Goal: Task Accomplishment & Management: Manage account settings

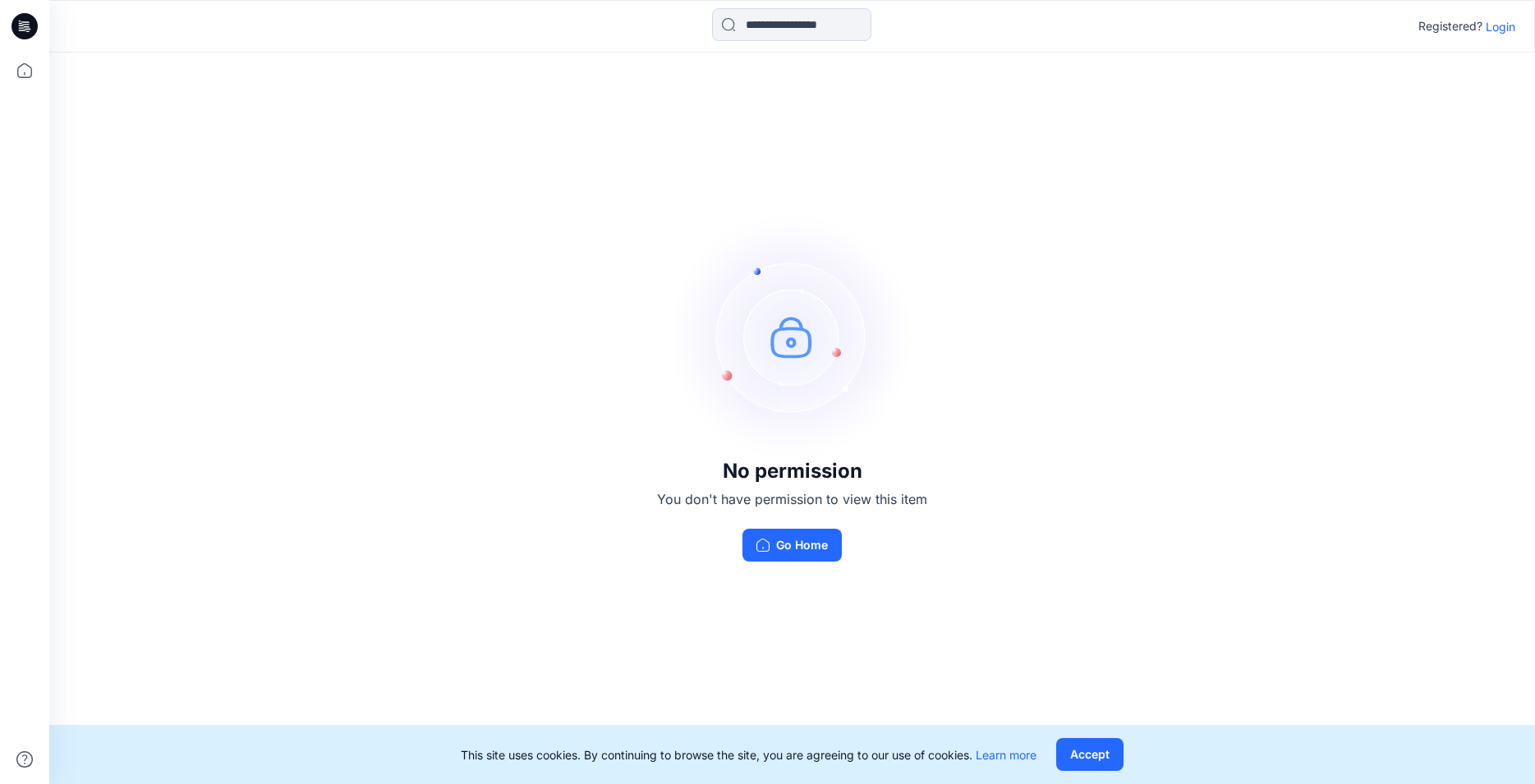
click at [1497, 25] on p "Login" at bounding box center [1501, 26] width 30 height 17
click at [1511, 28] on p "Login" at bounding box center [1501, 26] width 30 height 17
click at [1502, 26] on p "Login" at bounding box center [1501, 26] width 30 height 17
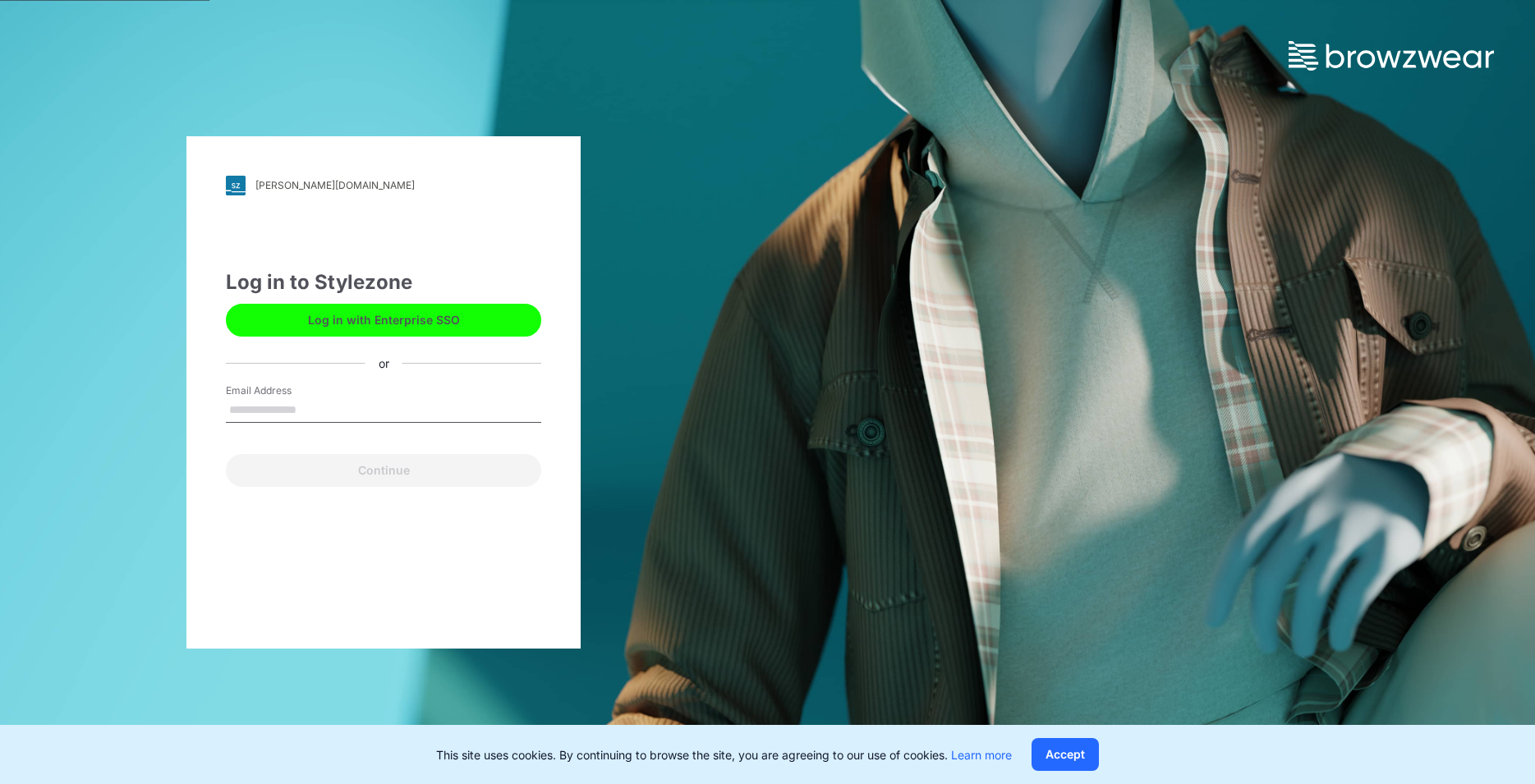
click at [269, 405] on input "Email Address" at bounding box center [383, 411] width 316 height 25
type input "*"
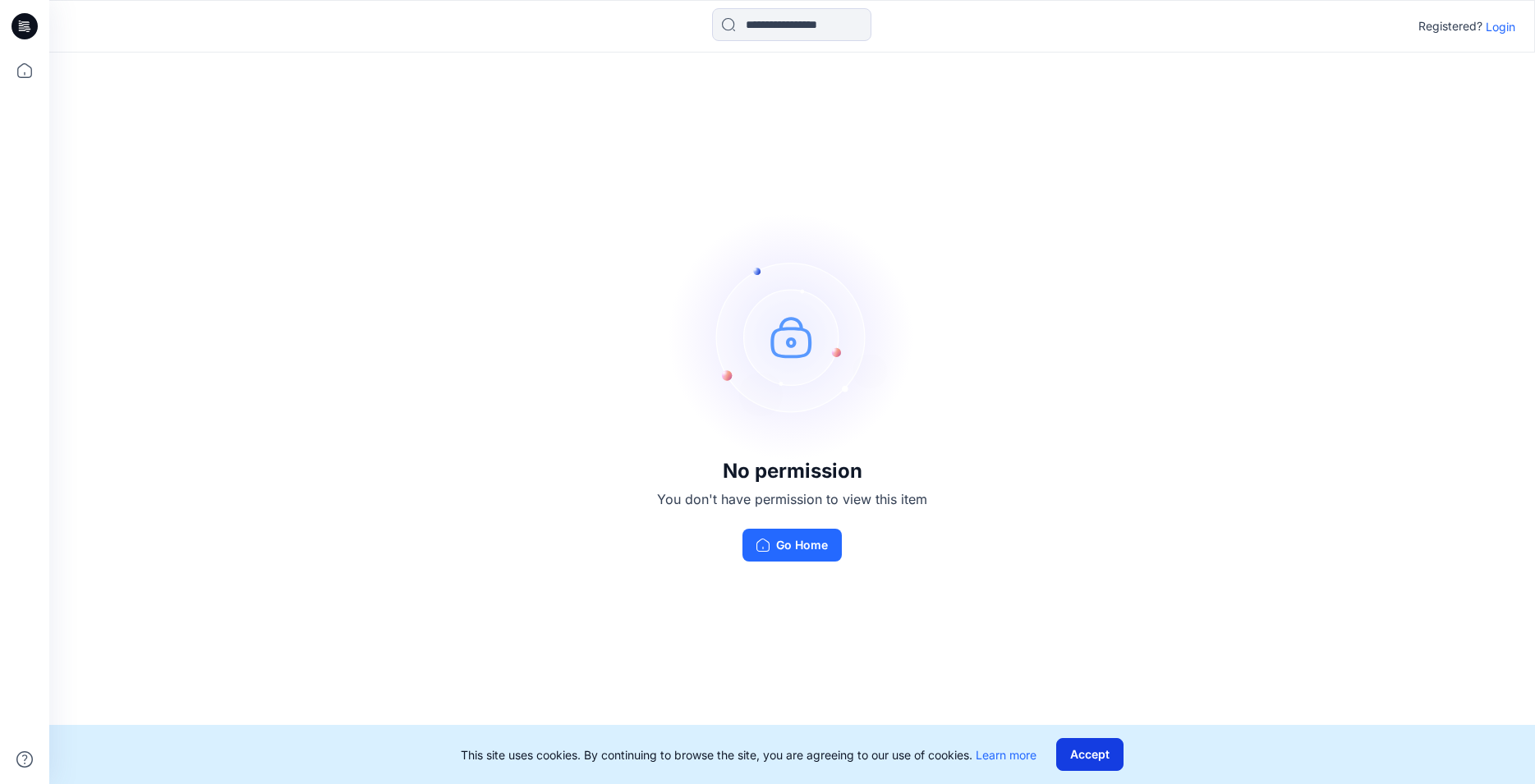
click at [1078, 755] on button "Accept" at bounding box center [1091, 755] width 68 height 33
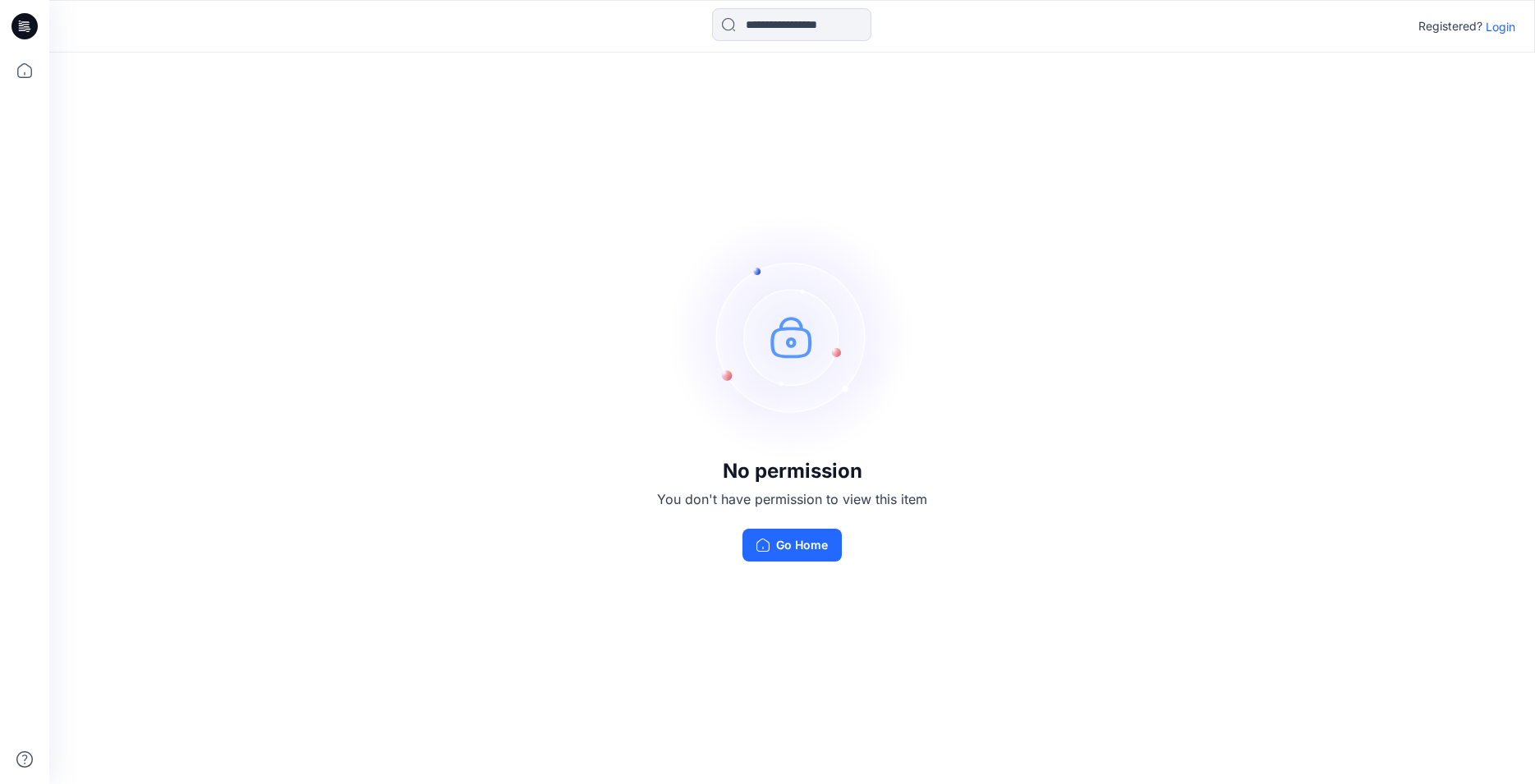
click at [1504, 32] on p "Login" at bounding box center [1501, 26] width 30 height 17
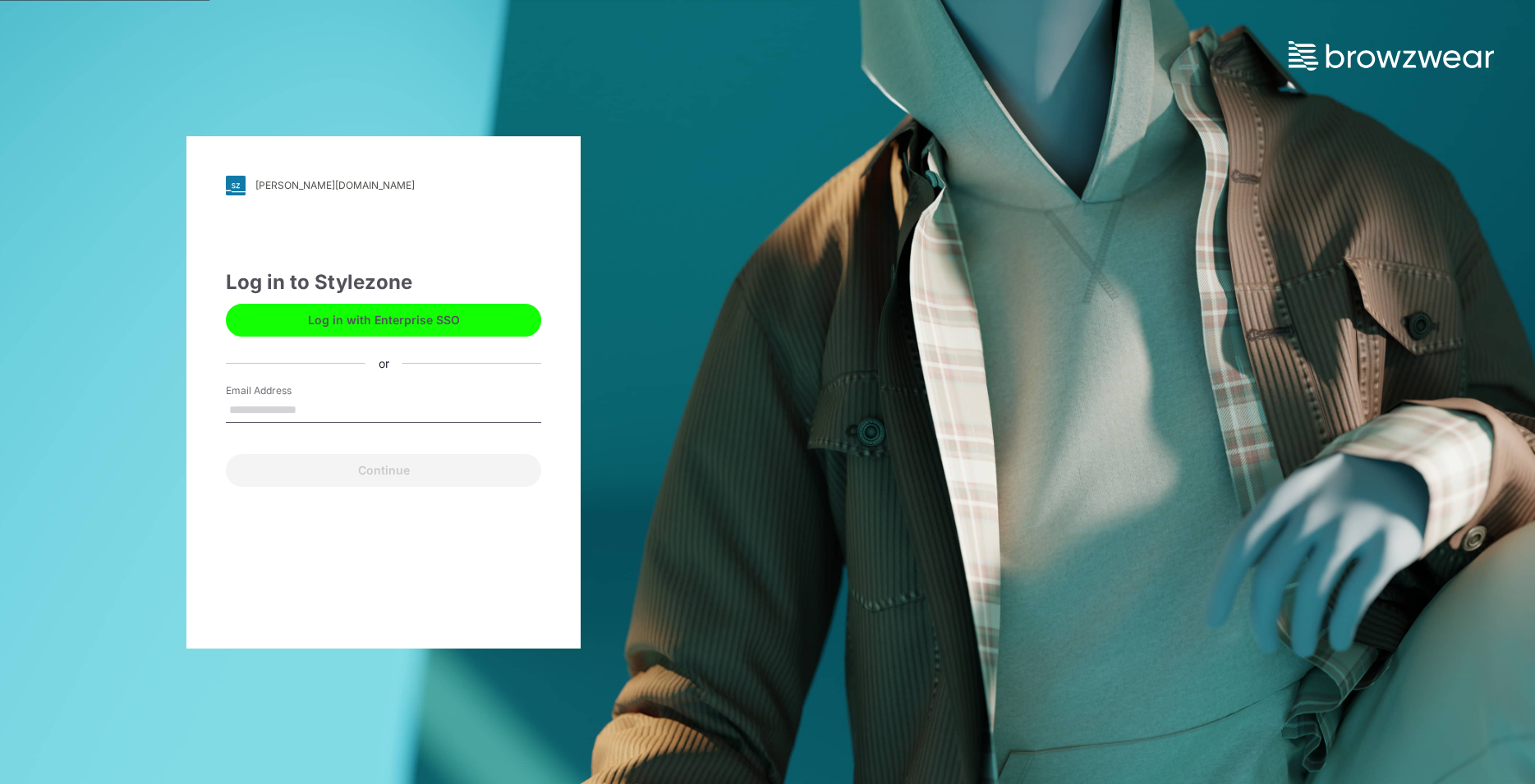
click at [259, 410] on input "Email Address" at bounding box center [383, 411] width 316 height 25
type input "**********"
click at [295, 467] on button "Continue" at bounding box center [383, 471] width 316 height 33
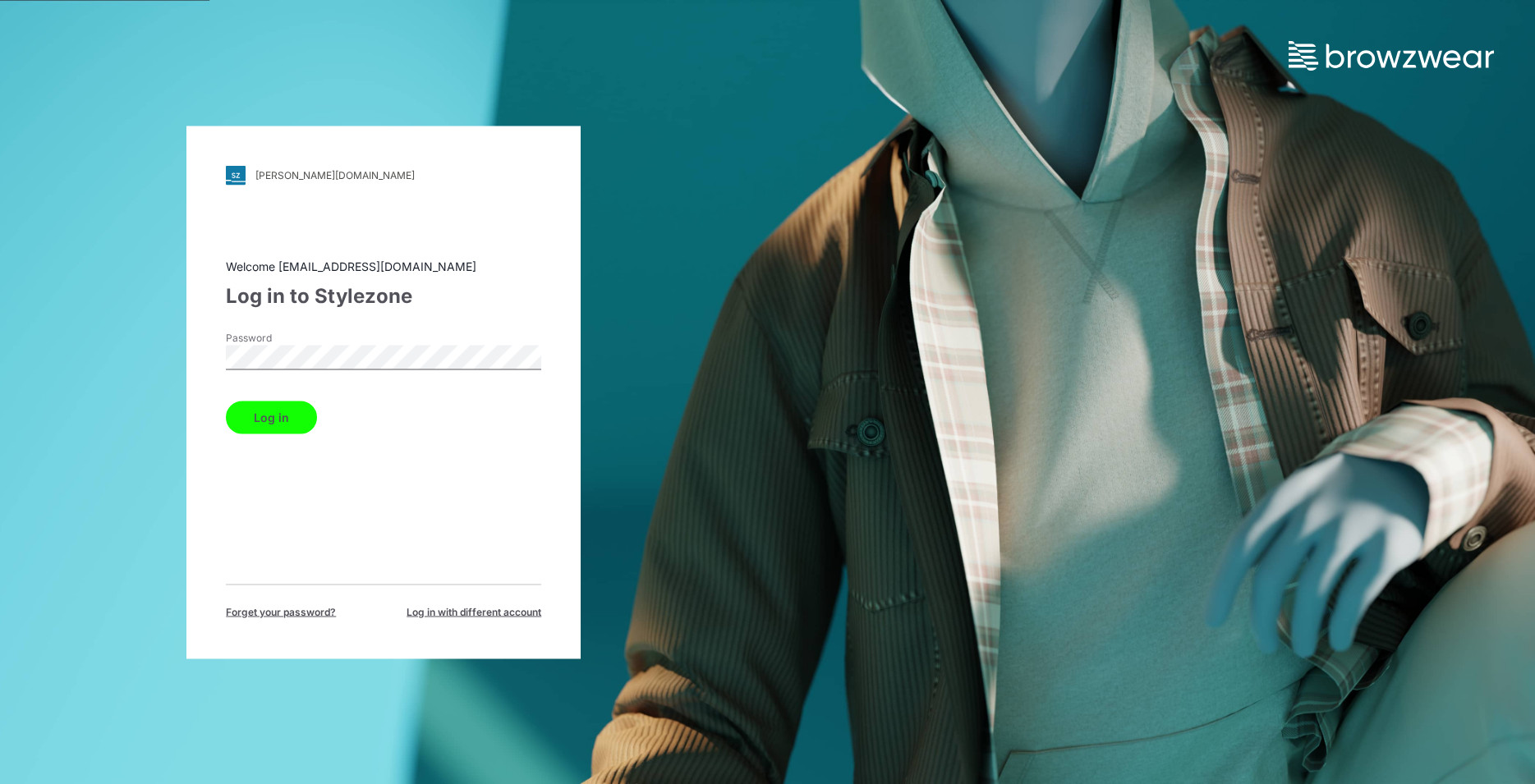
click at [291, 412] on button "Log in" at bounding box center [271, 417] width 91 height 33
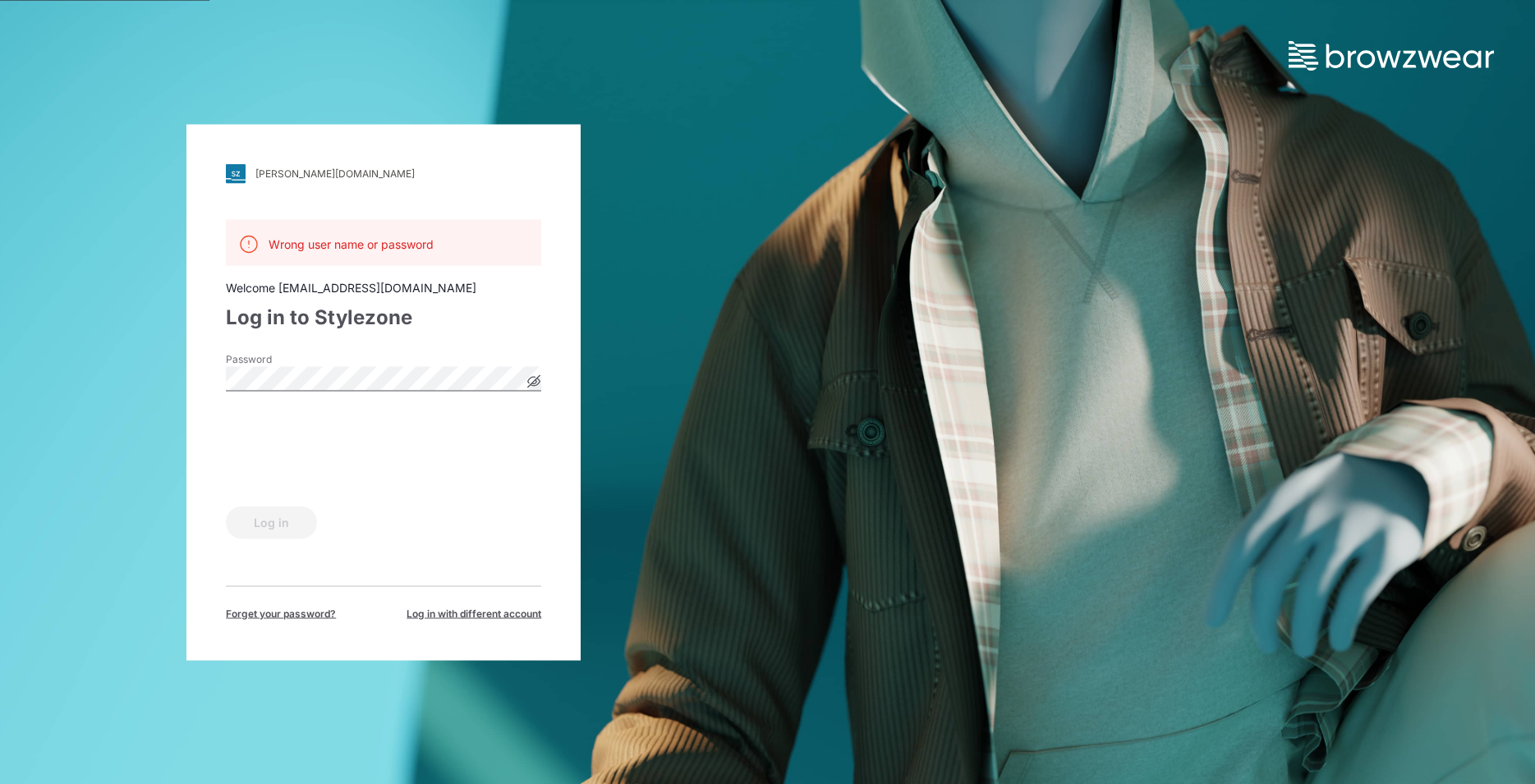
click at [535, 385] on icon at bounding box center [534, 381] width 12 height 12
